Goal: Task Accomplishment & Management: Use online tool/utility

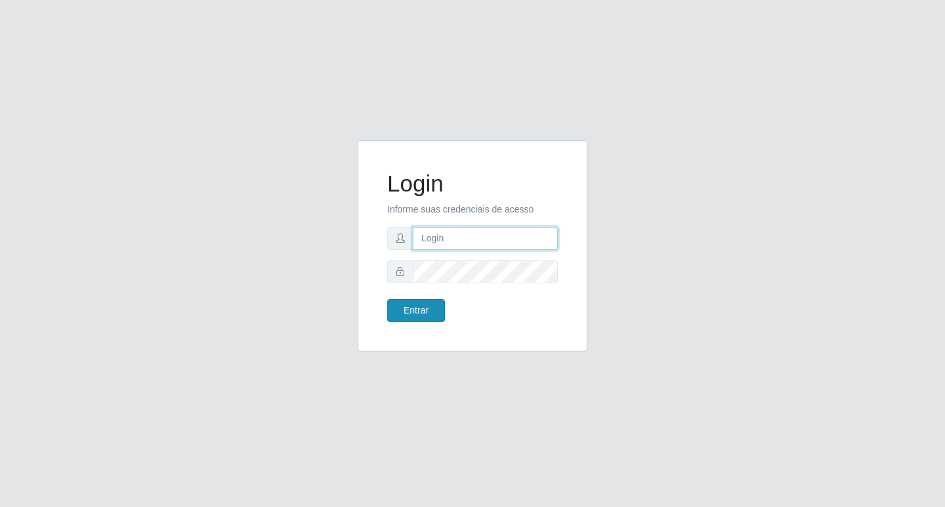
type input "[EMAIL_ADDRESS][DOMAIN_NAME]"
click at [418, 316] on button "Entrar" at bounding box center [416, 310] width 58 height 23
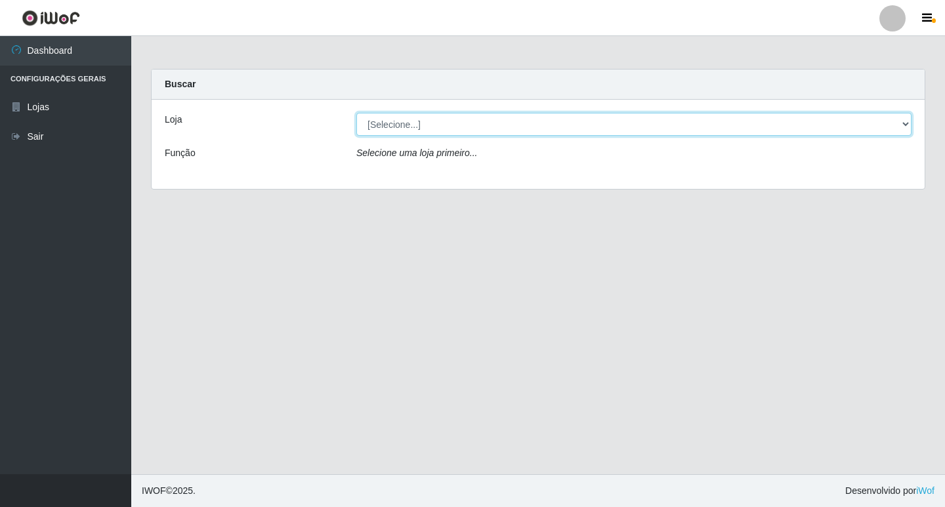
click at [458, 127] on select "[Selecione...] Rede Potiguar 4 - Extremoz" at bounding box center [633, 124] width 555 height 23
select select "78"
click at [356, 113] on select "[Selecione...] Rede Potiguar 4 - Extremoz" at bounding box center [633, 124] width 555 height 23
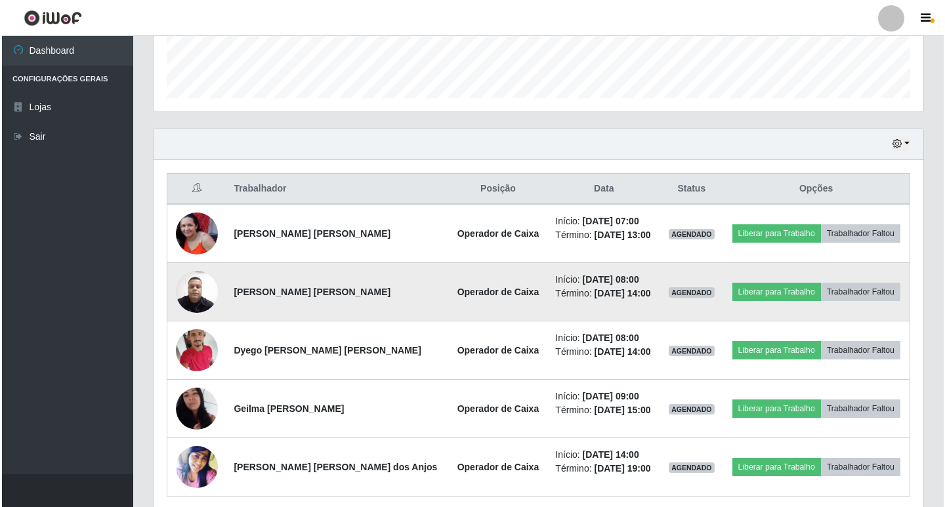
scroll to position [394, 0]
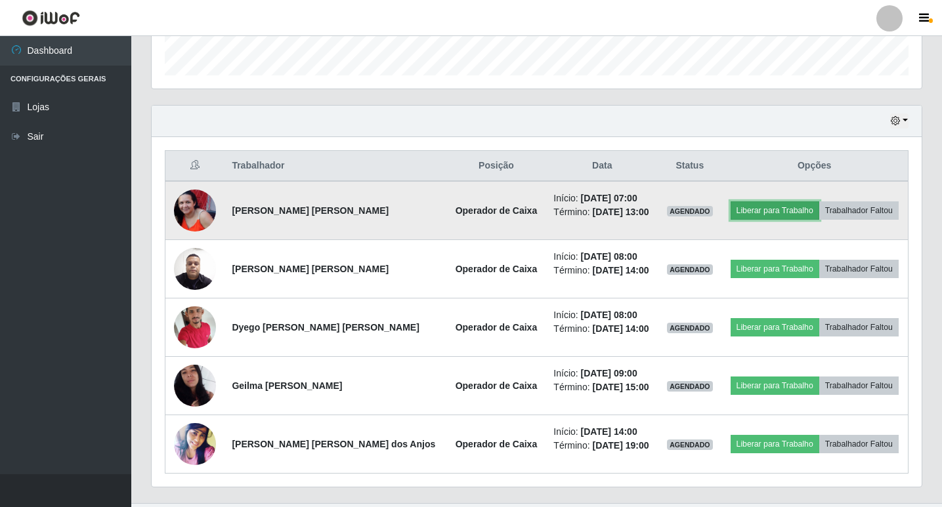
click at [759, 211] on button "Liberar para Trabalho" at bounding box center [775, 211] width 89 height 18
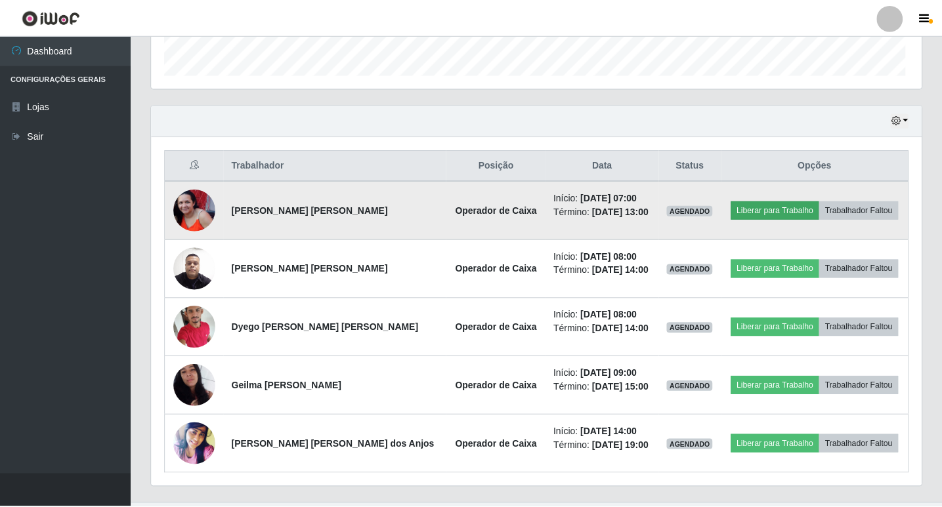
scroll to position [272, 763]
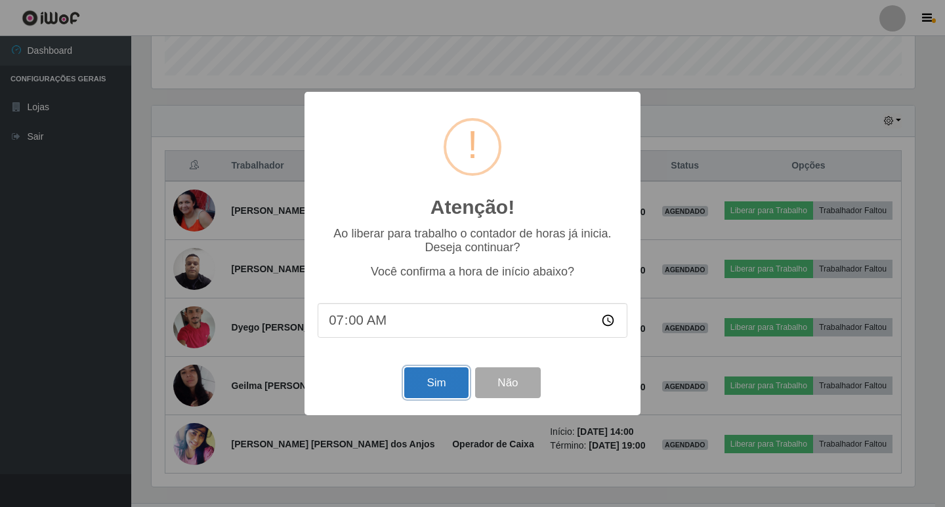
click at [442, 390] on button "Sim" at bounding box center [436, 383] width 64 height 31
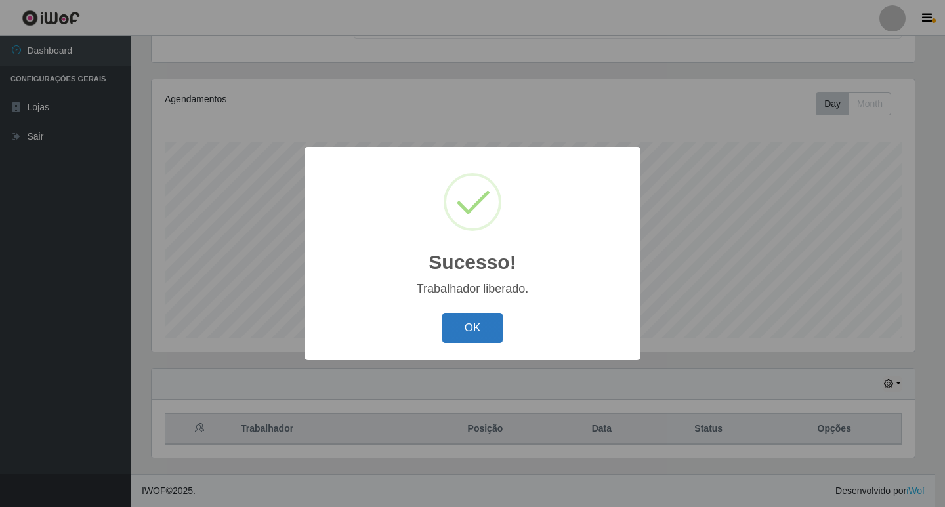
click at [469, 336] on button "OK" at bounding box center [472, 328] width 61 height 31
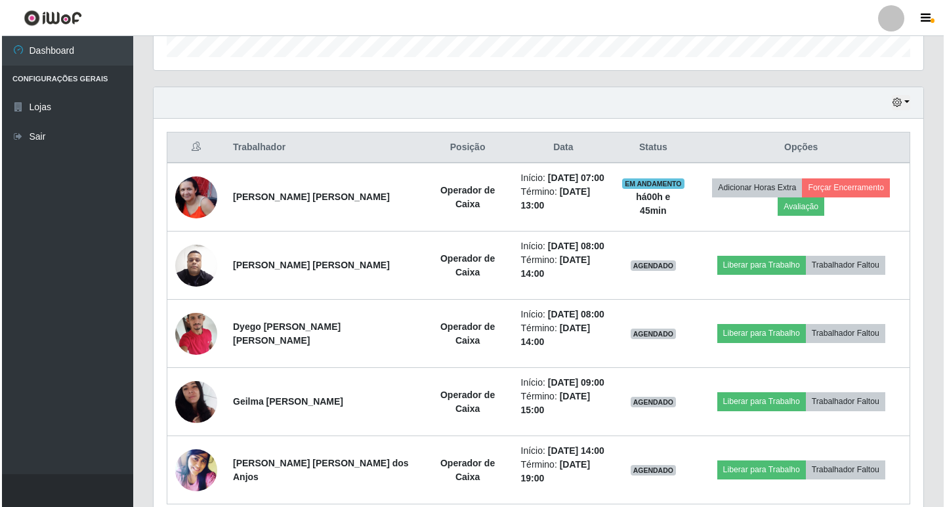
scroll to position [423, 0]
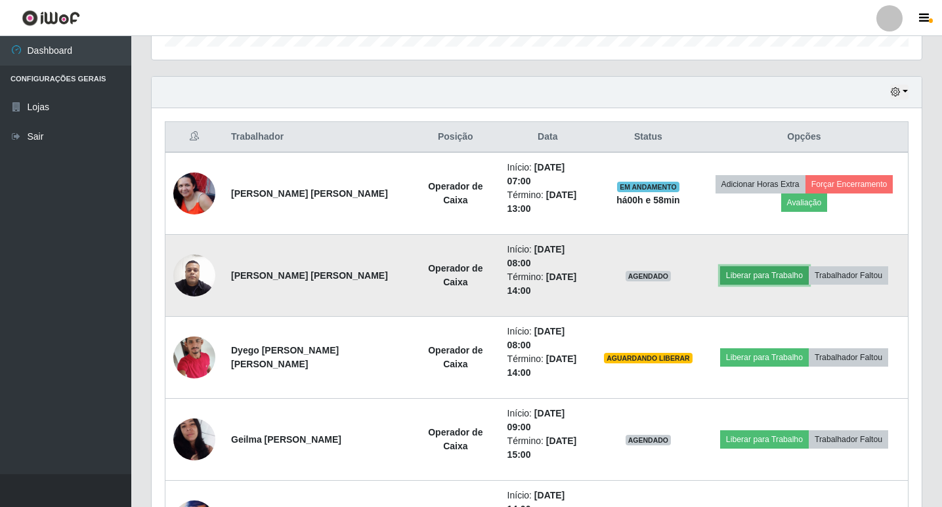
click at [762, 267] on button "Liberar para Trabalho" at bounding box center [764, 276] width 89 height 18
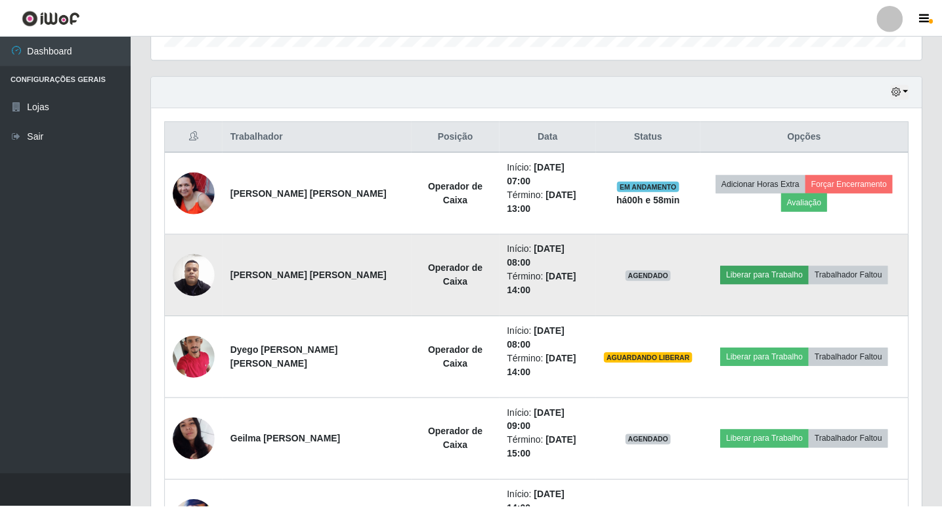
scroll to position [272, 763]
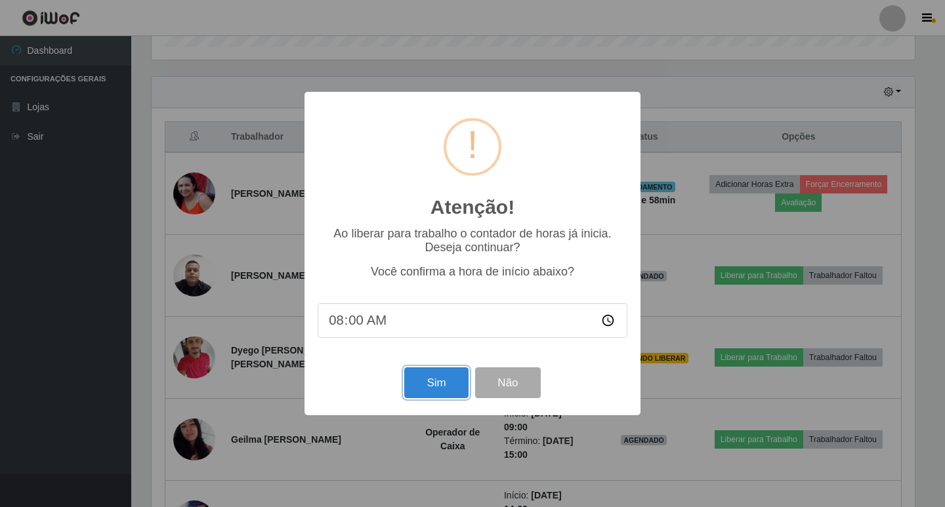
click at [446, 393] on button "Sim" at bounding box center [436, 383] width 64 height 31
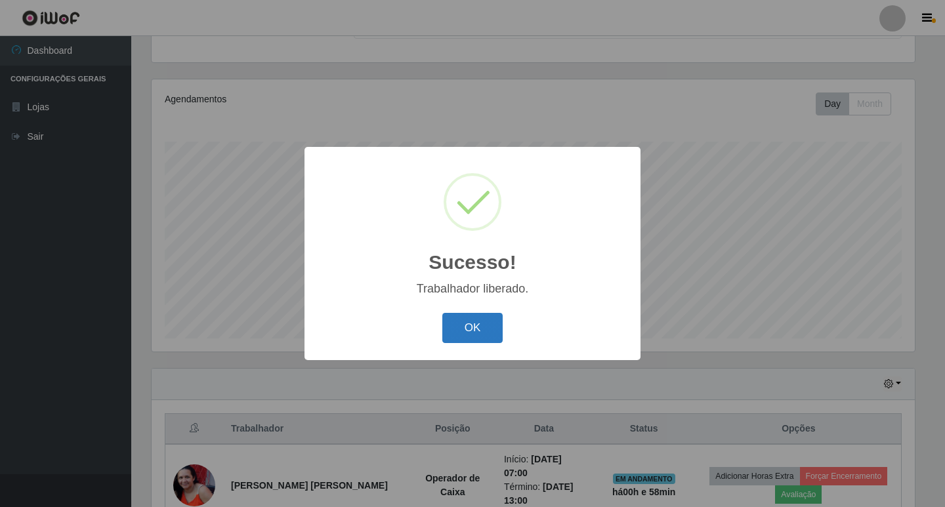
click at [459, 325] on button "OK" at bounding box center [472, 328] width 61 height 31
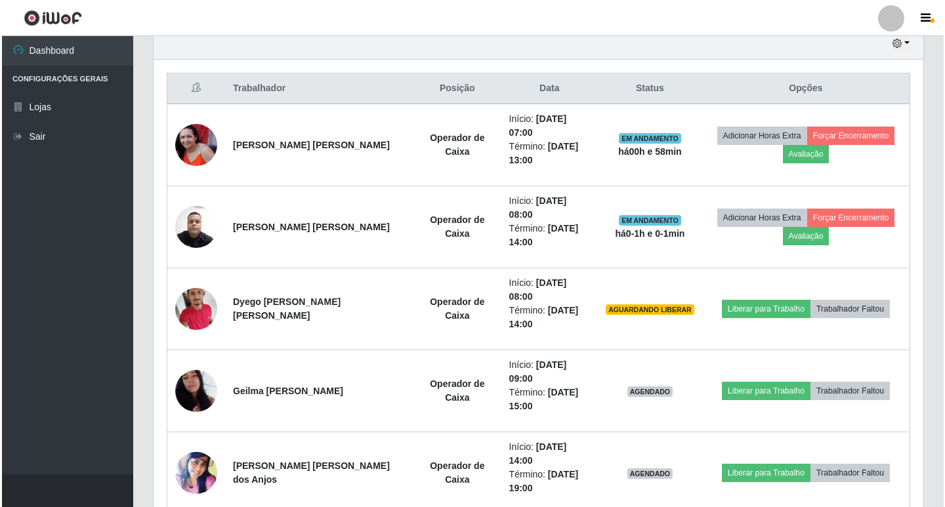
scroll to position [472, 0]
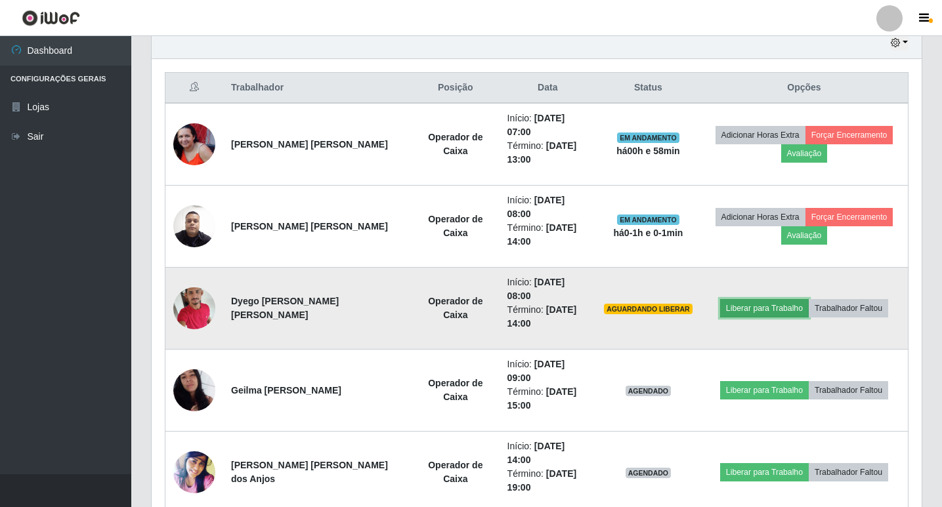
click at [744, 299] on button "Liberar para Trabalho" at bounding box center [764, 308] width 89 height 18
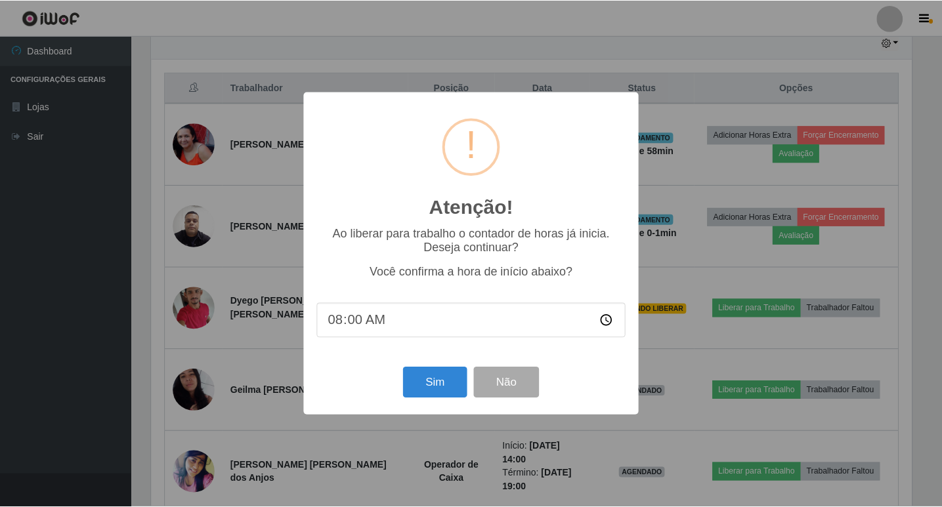
scroll to position [272, 763]
click at [440, 395] on button "Sim" at bounding box center [436, 383] width 64 height 31
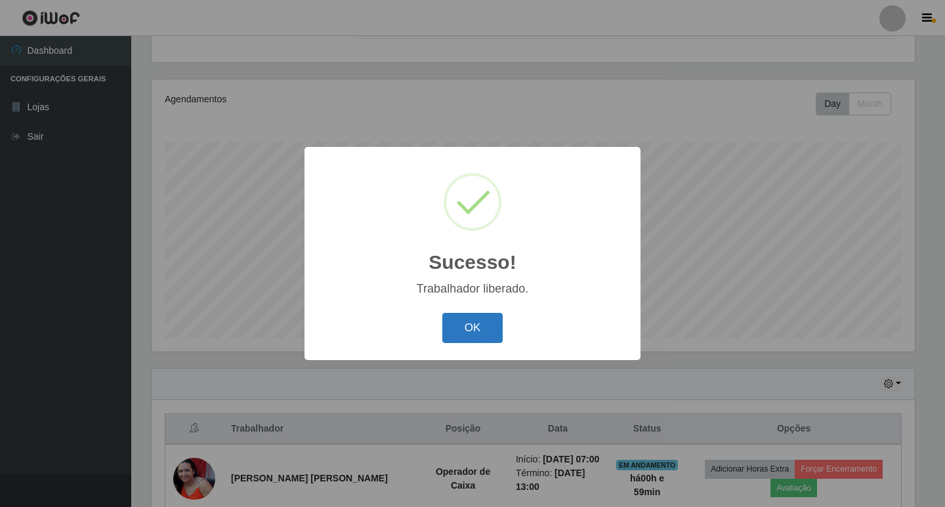
click at [488, 333] on button "OK" at bounding box center [472, 328] width 61 height 31
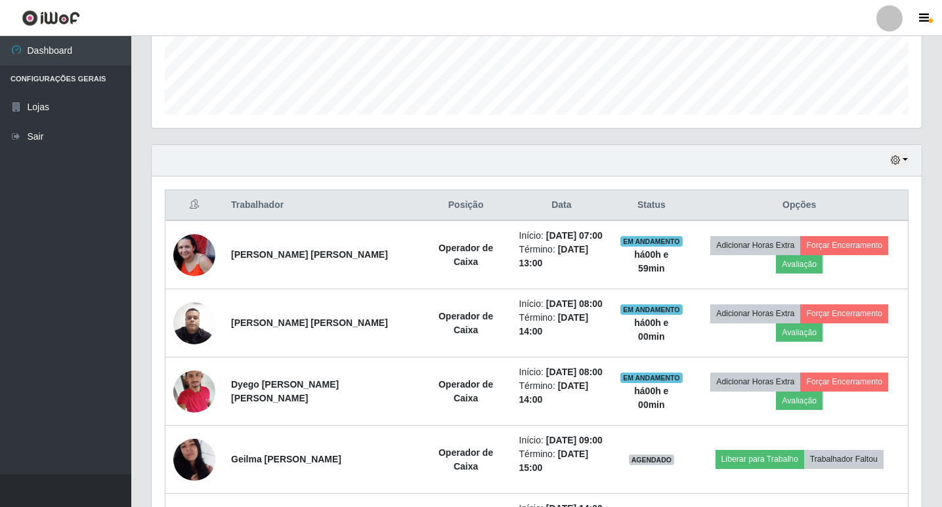
scroll to position [393, 0]
